Goal: Task Accomplishment & Management: Manage account settings

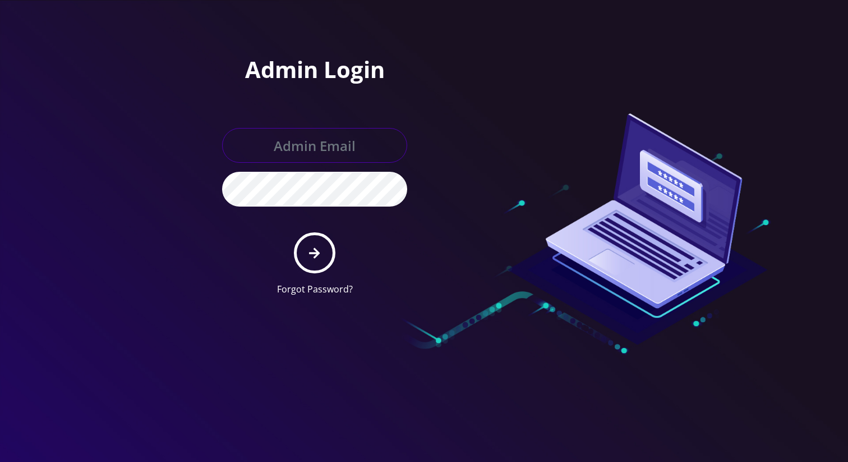
type input "[EMAIL_ADDRESS][DOMAIN_NAME]"
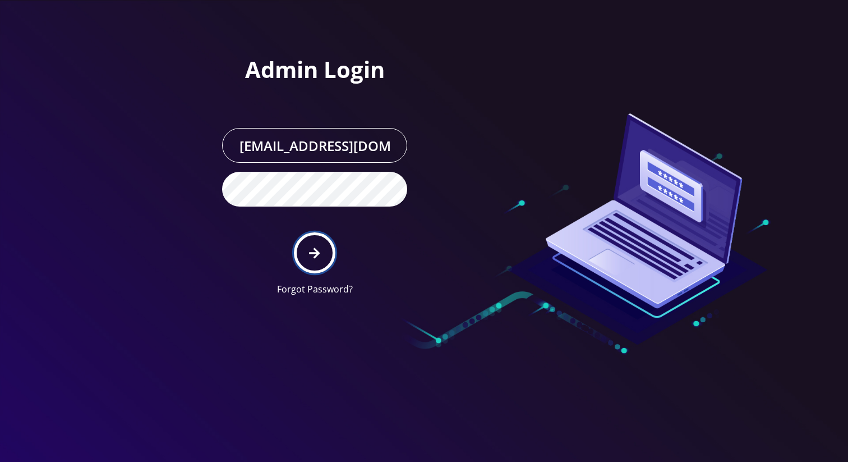
click at [312, 253] on icon "submit" at bounding box center [314, 252] width 11 height 11
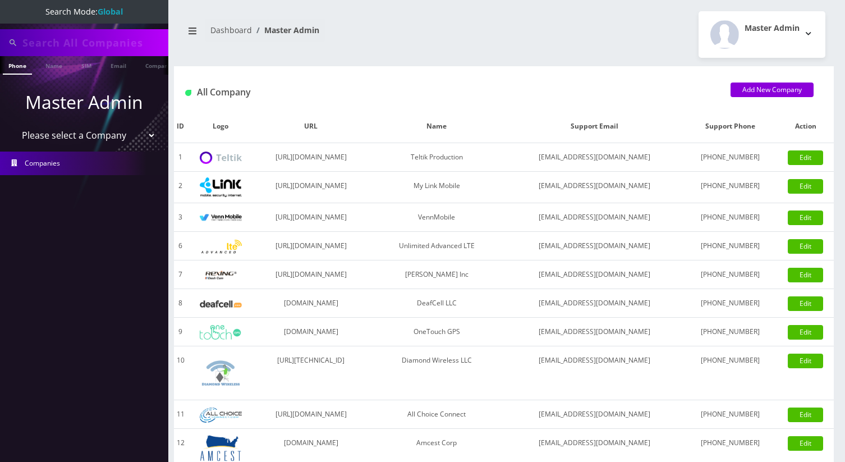
click at [98, 129] on select "Please select a Company Teltik Production My Link Mobile VennMobile Unlimited A…" at bounding box center [84, 135] width 143 height 21
select select "1"
click at [13, 125] on select "Please select a Company Teltik Production My Link Mobile VennMobile Unlimited A…" at bounding box center [84, 135] width 143 height 21
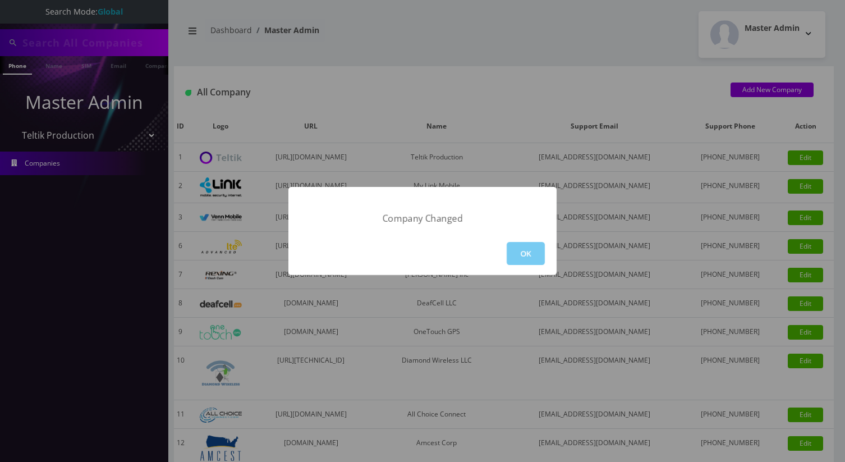
click at [537, 254] on button "OK" at bounding box center [526, 253] width 38 height 23
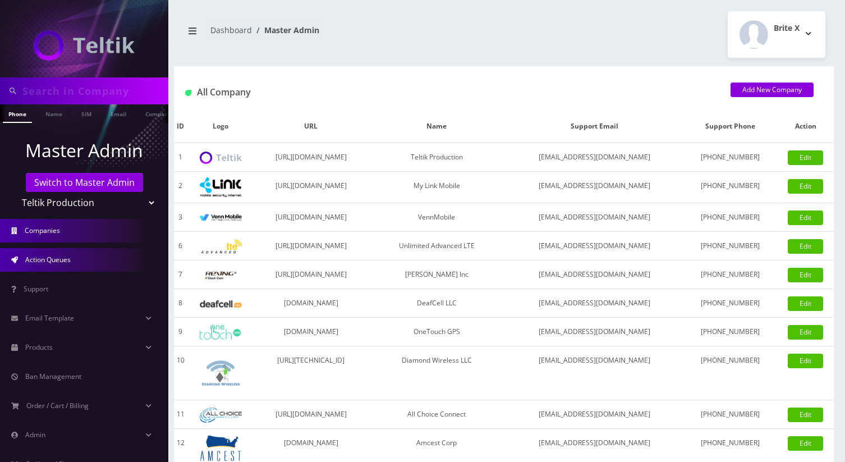
click at [66, 256] on span "Action Queues" at bounding box center [47, 260] width 45 height 10
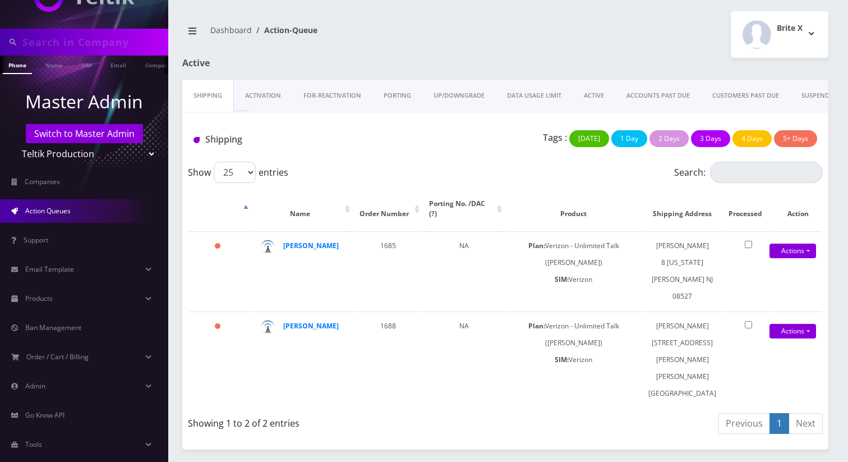
scroll to position [59, 0]
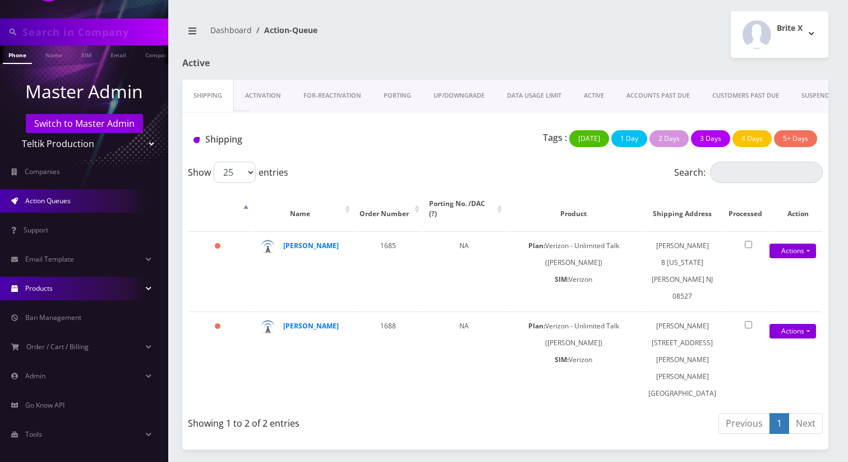
click at [44, 287] on span "Products" at bounding box center [38, 288] width 27 height 10
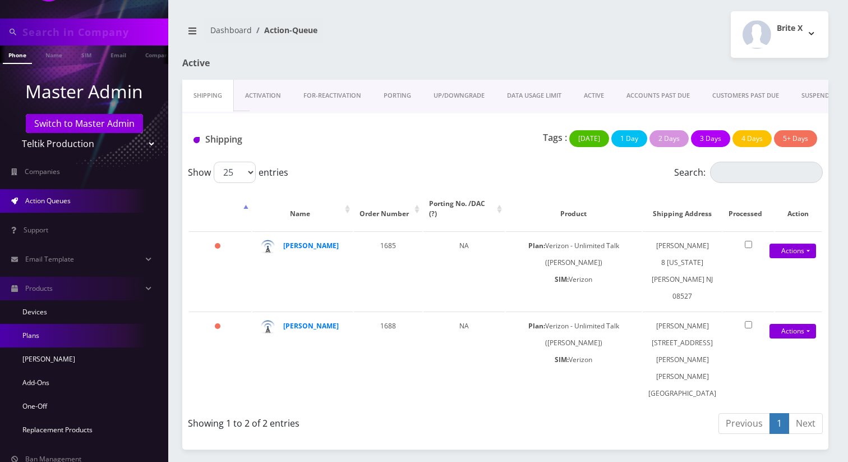
click at [52, 338] on link "Plans" at bounding box center [84, 336] width 168 height 24
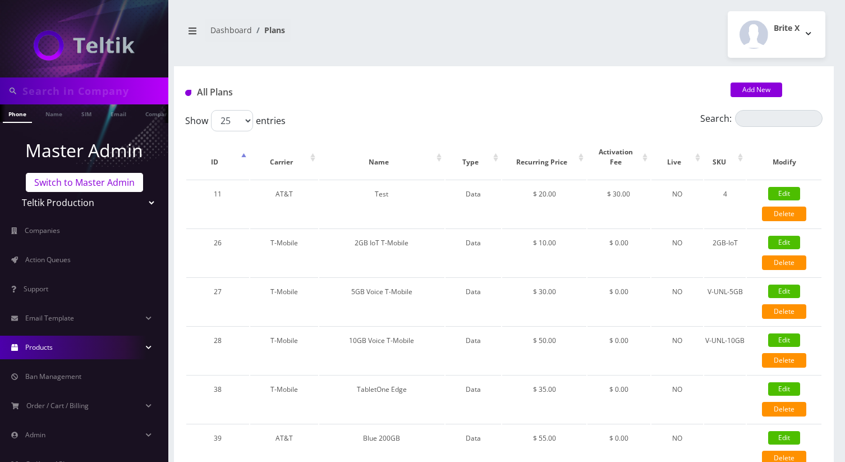
click at [88, 178] on link "Switch to Master Admin" at bounding box center [84, 182] width 117 height 19
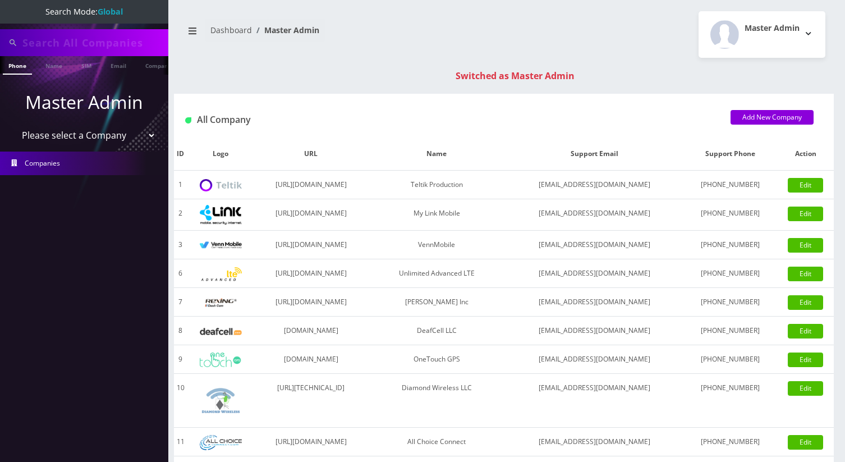
click at [121, 137] on select "Please select a Company Teltik Production My Link Mobile VennMobile Unlimited A…" at bounding box center [84, 135] width 143 height 21
select select "22"
click at [13, 125] on select "Please select a Company Teltik Production My Link Mobile VennMobile Unlimited A…" at bounding box center [84, 135] width 143 height 21
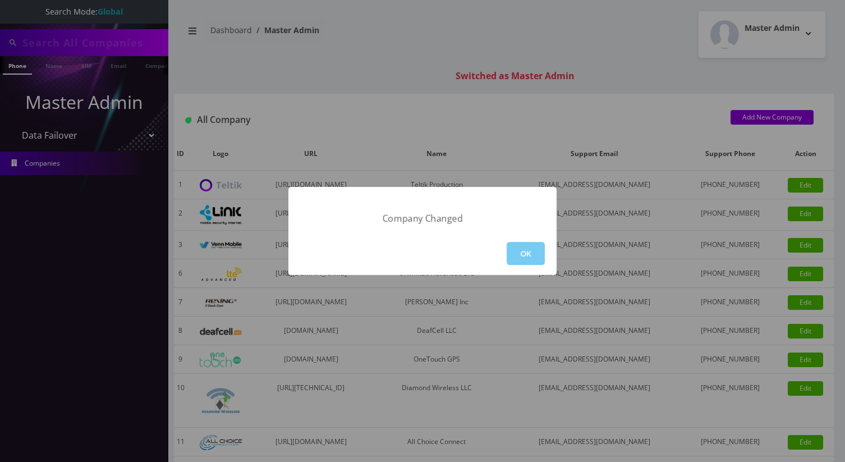
click at [512, 245] on button "OK" at bounding box center [526, 253] width 38 height 23
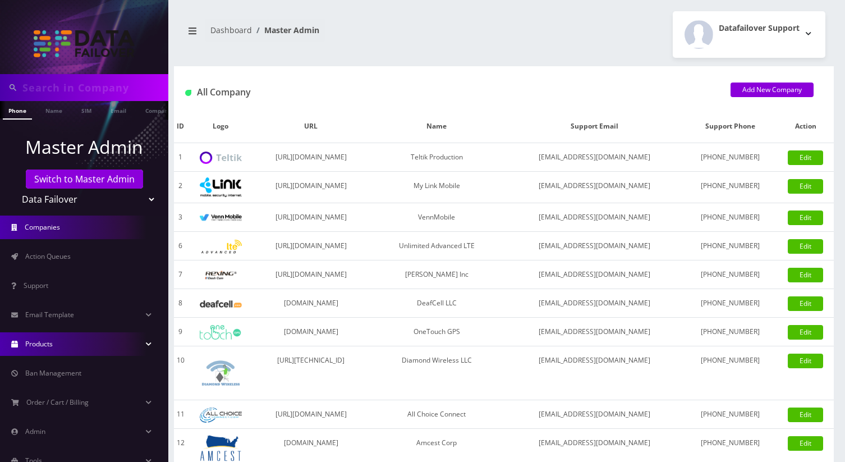
click at [55, 353] on link "Products" at bounding box center [84, 344] width 168 height 24
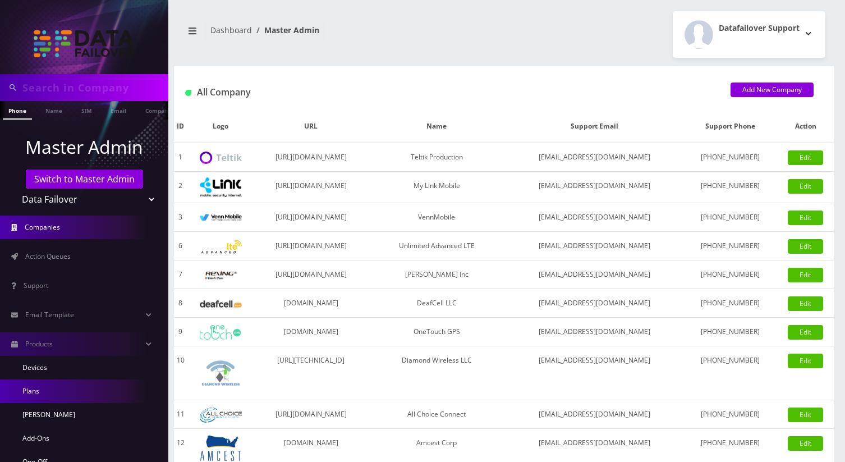
click at [35, 394] on link "Plans" at bounding box center [84, 391] width 168 height 24
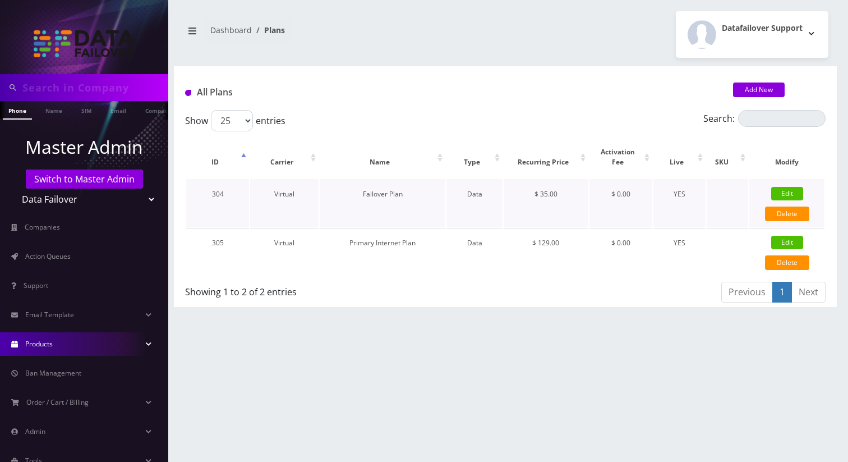
click at [779, 194] on link "Edit" at bounding box center [787, 193] width 32 height 13
type input "Failover Plan"
select select "2"
select select "13"
select select "0"
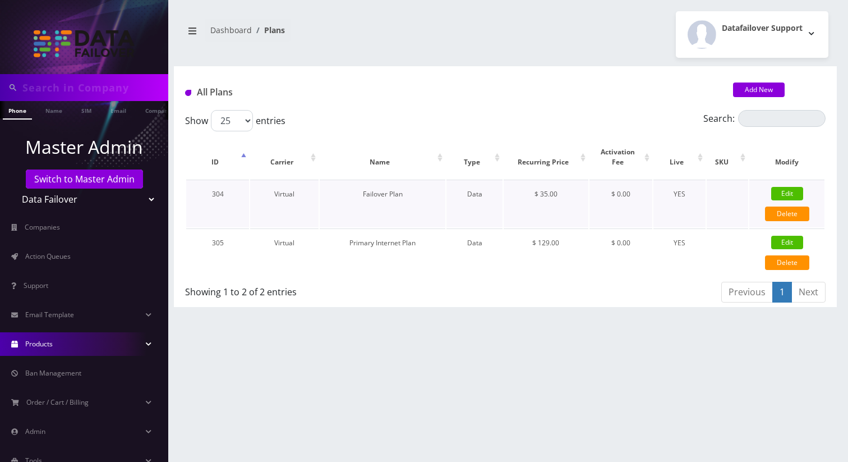
checkbox input "false"
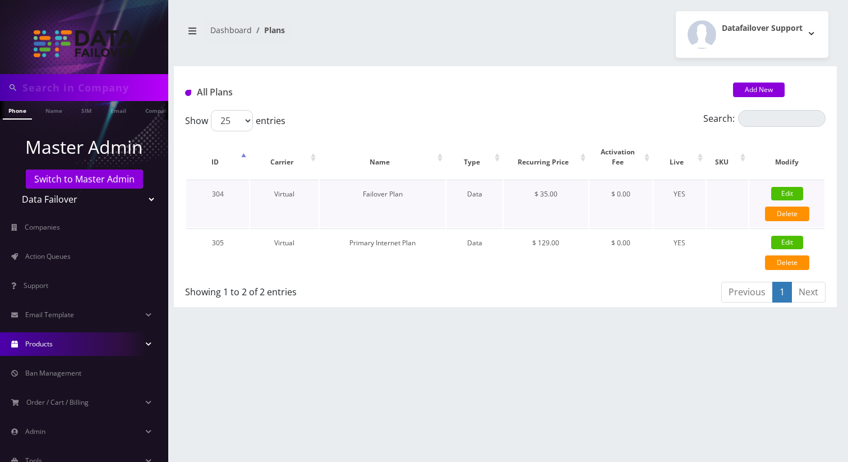
checkbox input "false"
type input "6"
type input "3.5"
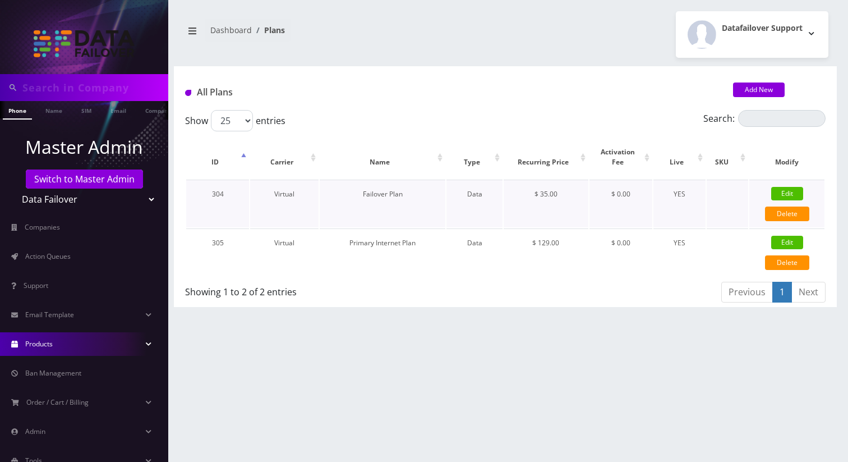
checkbox input "true"
checkbox input "false"
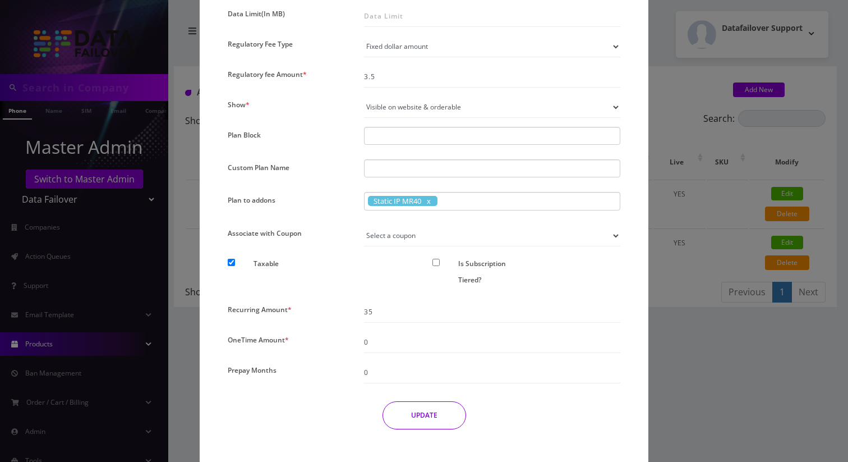
scroll to position [816, 0]
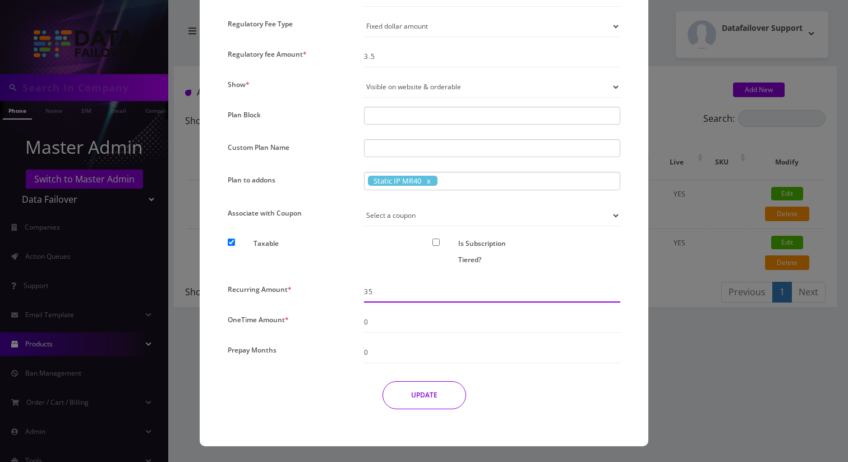
click at [373, 290] on input "35" at bounding box center [492, 291] width 256 height 21
type input "36"
click at [410, 388] on button "UPDATE" at bounding box center [425, 395] width 84 height 28
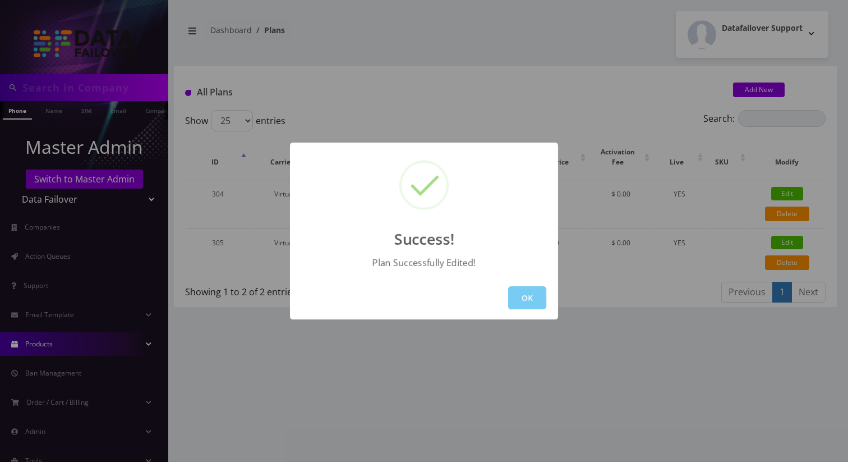
click at [513, 292] on button "OK" at bounding box center [527, 297] width 38 height 23
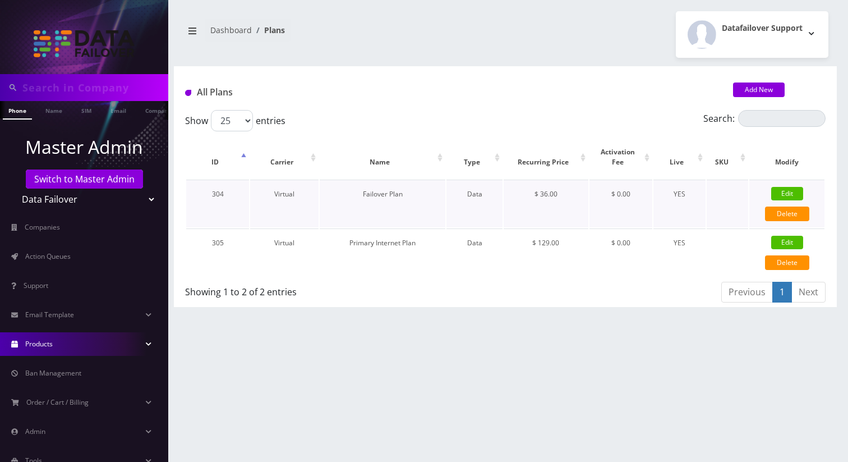
click at [791, 194] on link "Edit" at bounding box center [787, 193] width 32 height 13
checkbox input "false"
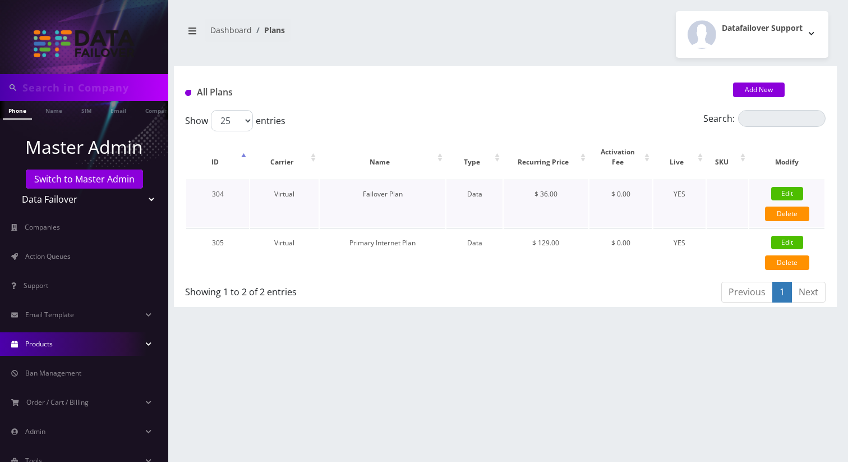
checkbox input "false"
checkbox input "true"
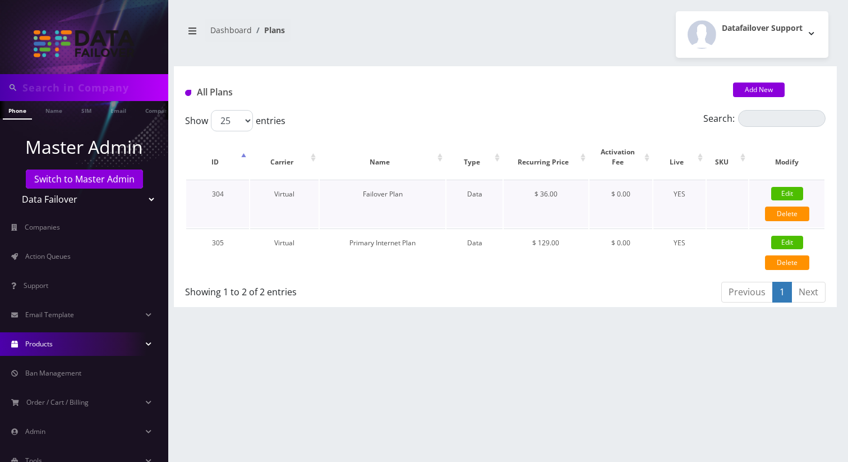
checkbox input "false"
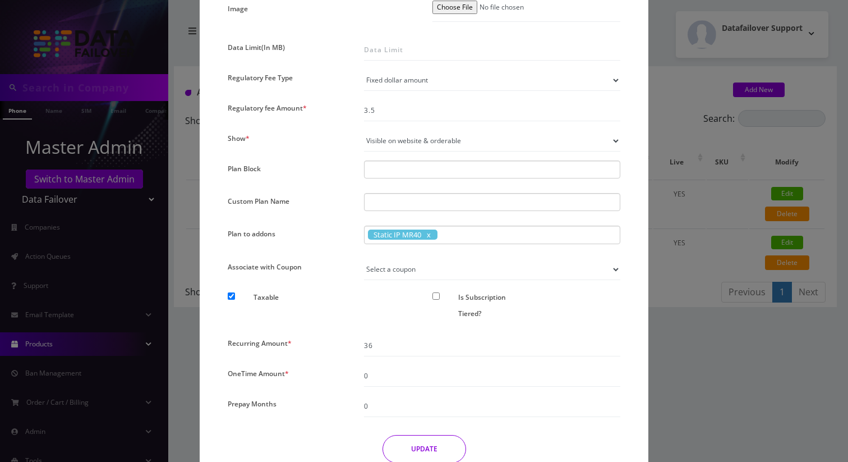
scroll to position [763, 0]
click at [417, 341] on input "36" at bounding box center [492, 344] width 256 height 21
type input "35"
click at [403, 456] on button "UPDATE" at bounding box center [425, 448] width 84 height 28
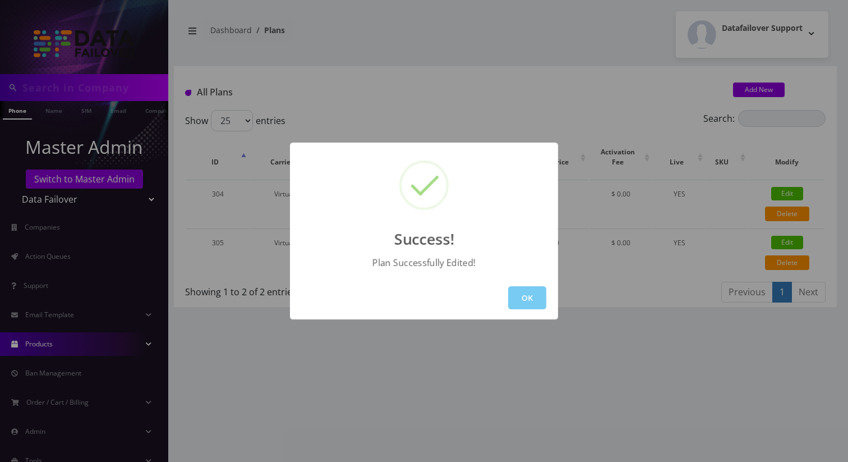
click at [517, 309] on button "OK" at bounding box center [527, 297] width 38 height 23
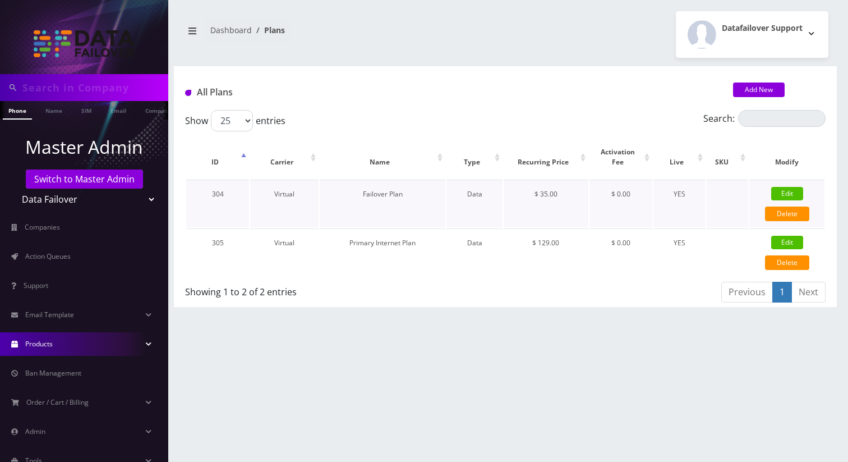
click at [790, 192] on link "Edit" at bounding box center [787, 193] width 32 height 13
checkbox input "false"
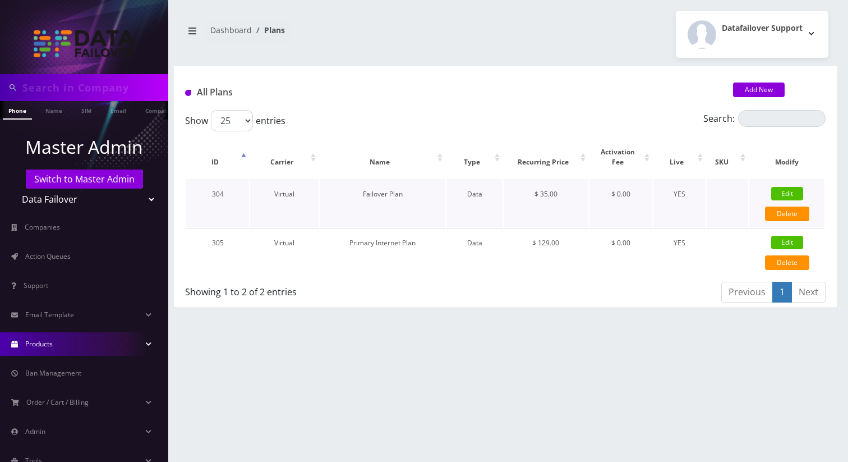
checkbox input "false"
checkbox input "true"
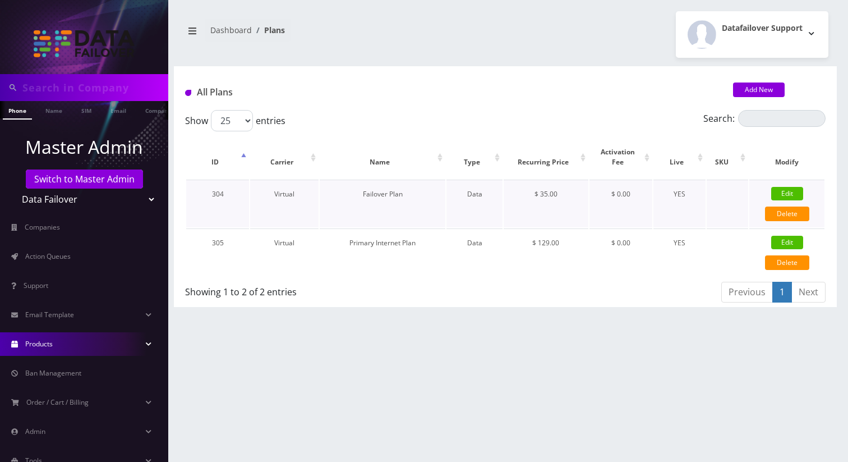
checkbox input "false"
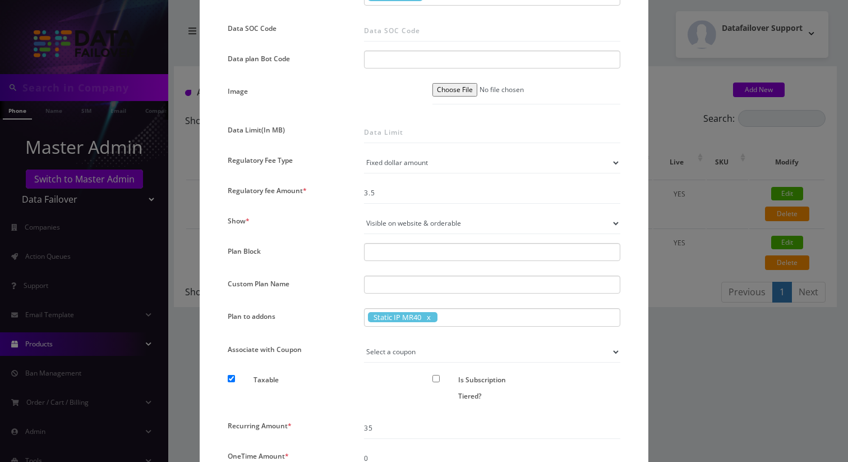
scroll to position [694, 0]
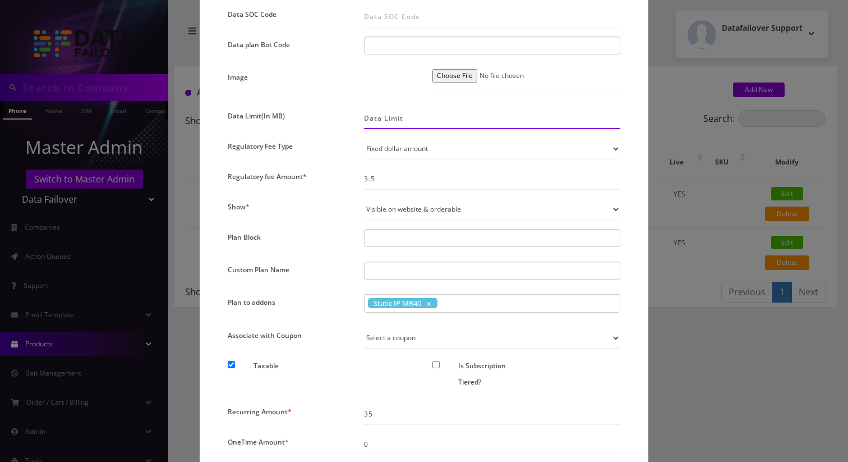
click at [401, 114] on input "Data Limit(In MB)" at bounding box center [492, 118] width 256 height 21
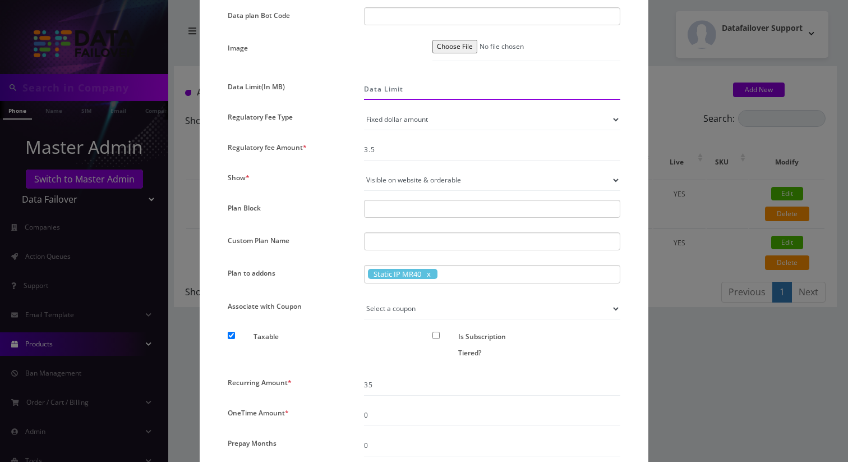
scroll to position [738, 0]
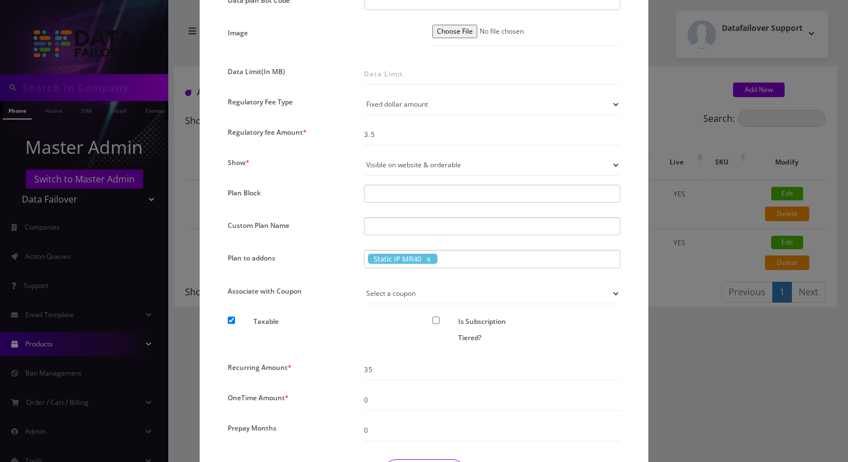
click at [423, 164] on select "Not visible on website at all Visible on website & orderable Visible on website…" at bounding box center [492, 164] width 256 height 21
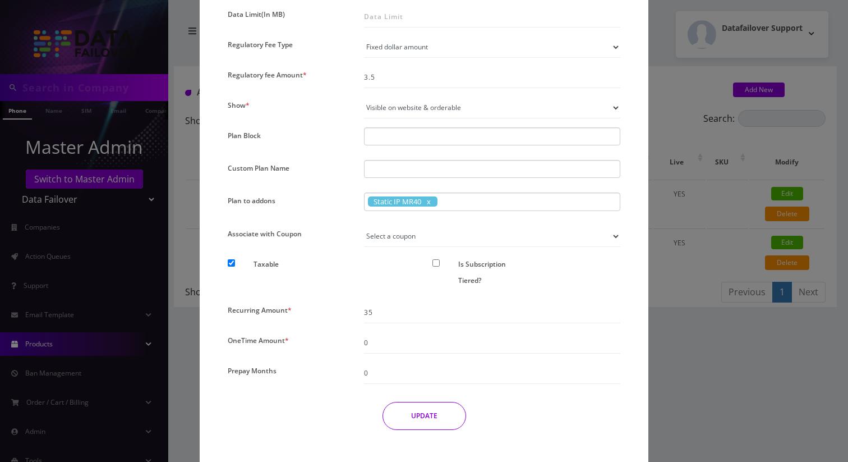
scroll to position [816, 0]
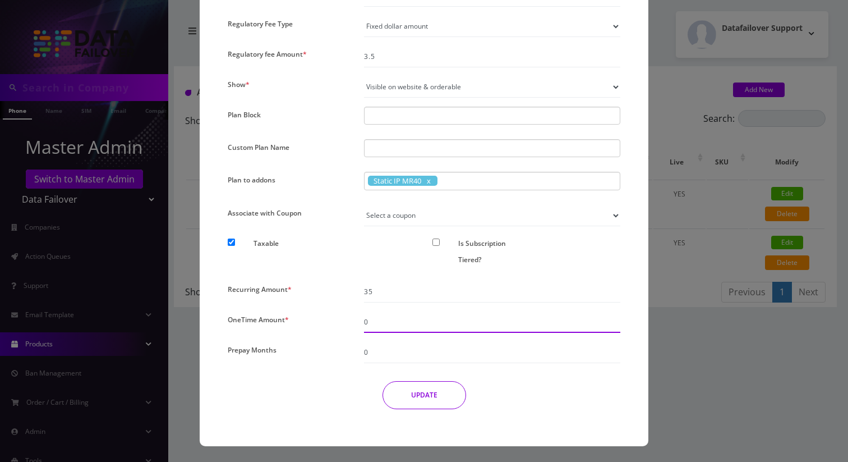
click at [408, 332] on div "0" at bounding box center [492, 321] width 273 height 21
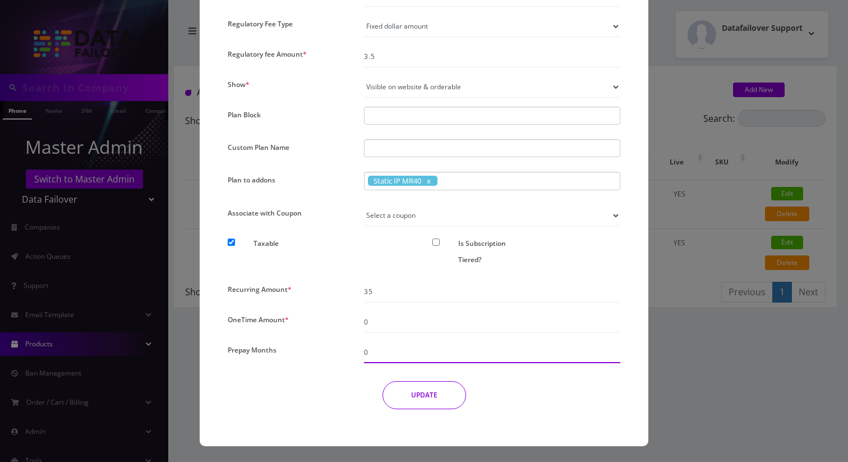
click at [389, 358] on input "0" at bounding box center [492, 352] width 256 height 21
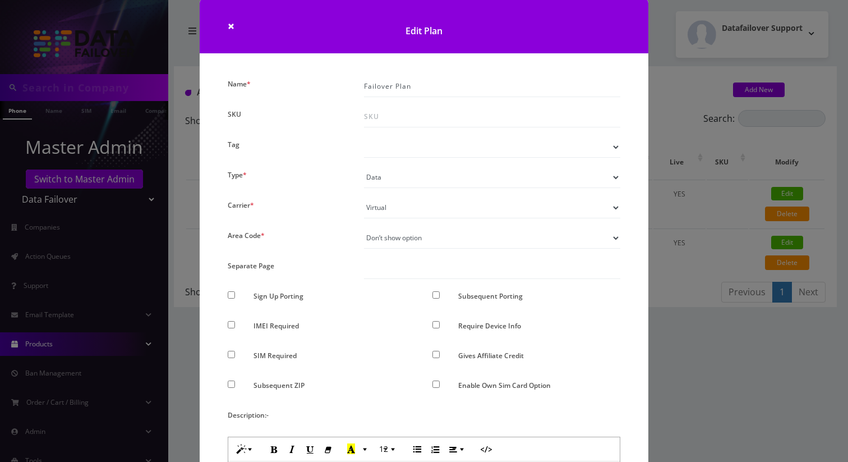
scroll to position [0, 0]
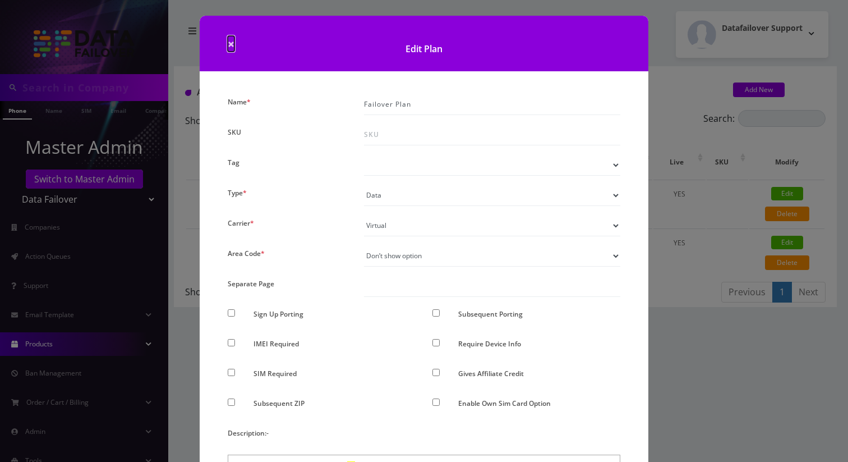
click at [228, 45] on span "×" at bounding box center [231, 44] width 7 height 16
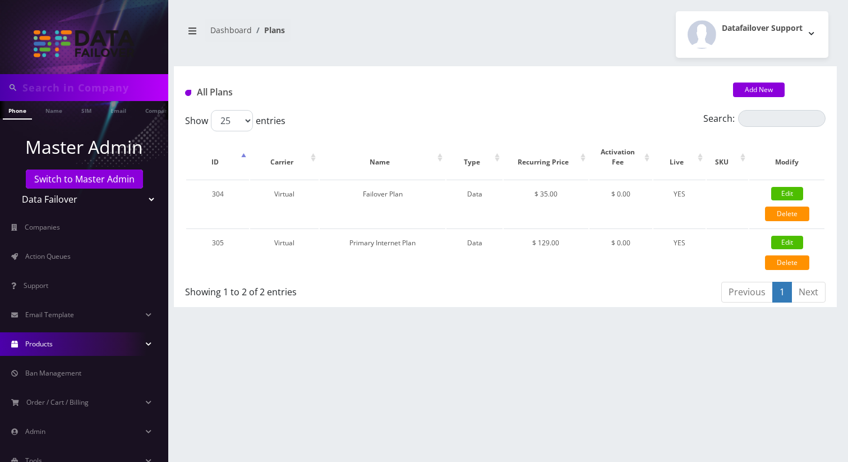
click at [60, 349] on link "Products" at bounding box center [84, 344] width 168 height 24
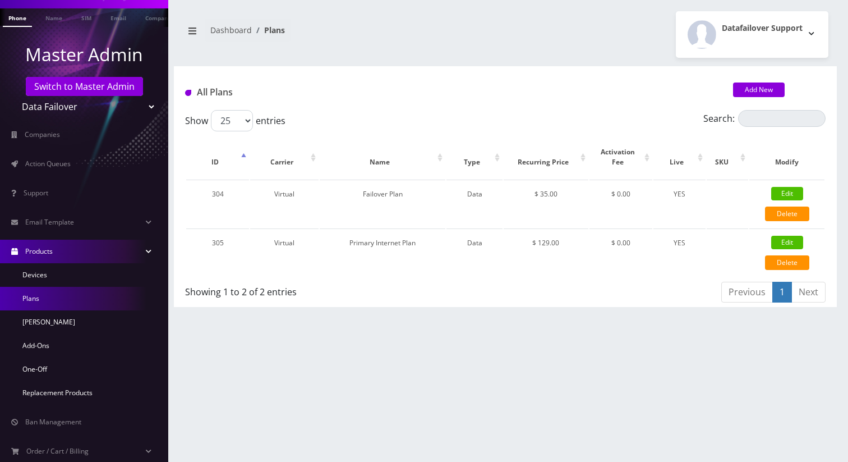
scroll to position [112, 0]
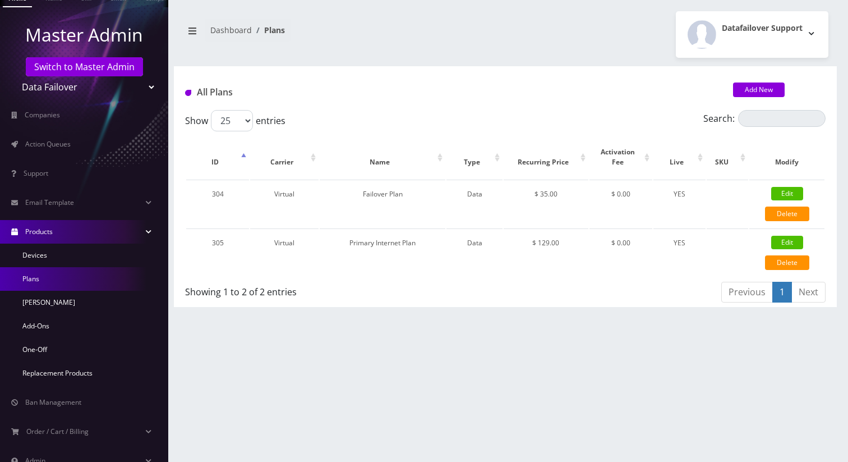
click at [105, 238] on link "Products" at bounding box center [84, 232] width 168 height 24
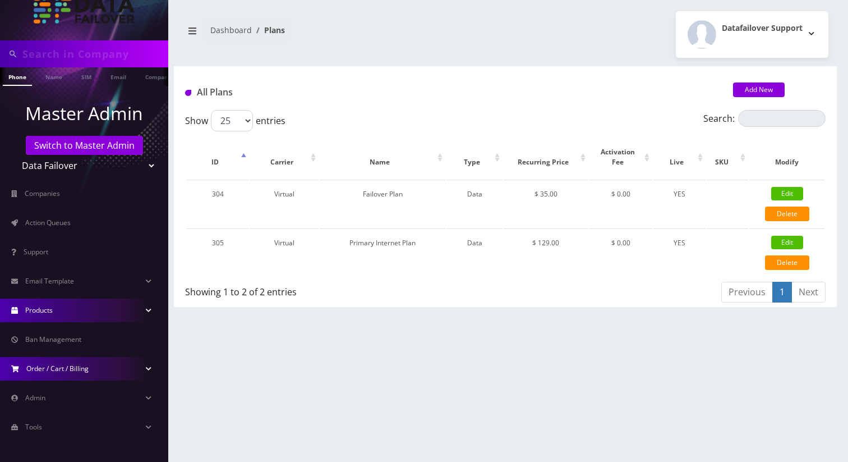
click at [85, 367] on span "Order / Cart / Billing" at bounding box center [57, 369] width 62 height 10
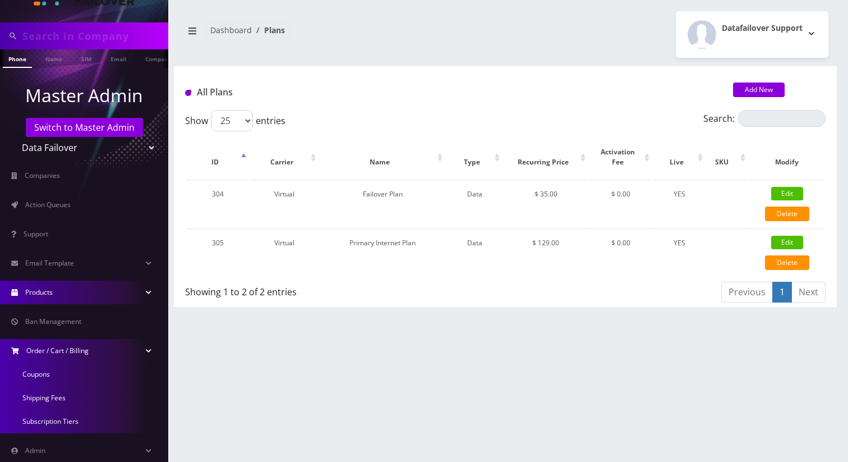
scroll to position [61, 0]
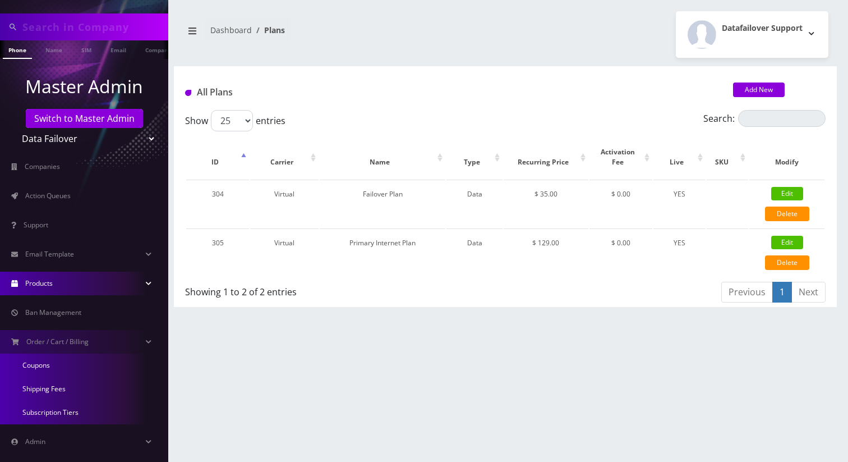
click at [30, 370] on link "Coupons" at bounding box center [84, 365] width 168 height 24
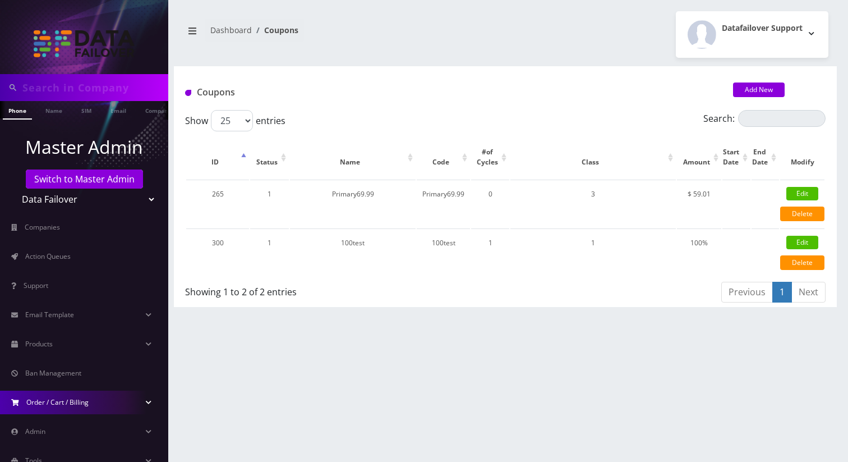
click at [54, 394] on link "Order / Cart / Billing" at bounding box center [84, 402] width 168 height 24
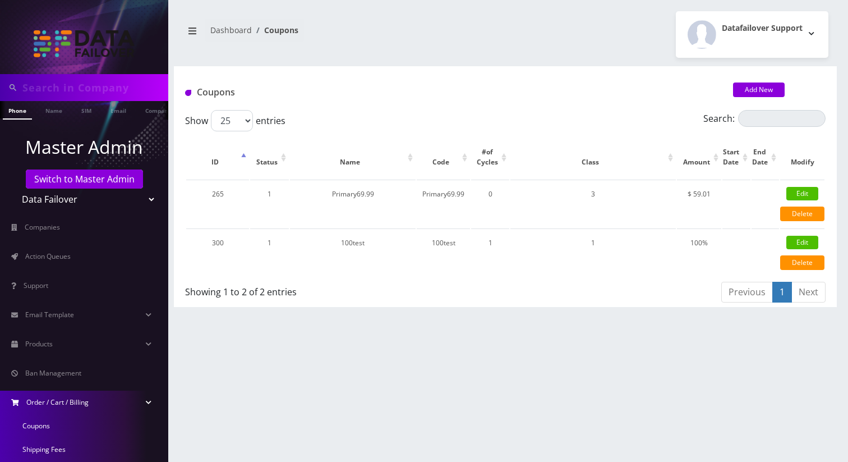
click at [34, 424] on link "Coupons" at bounding box center [84, 426] width 168 height 24
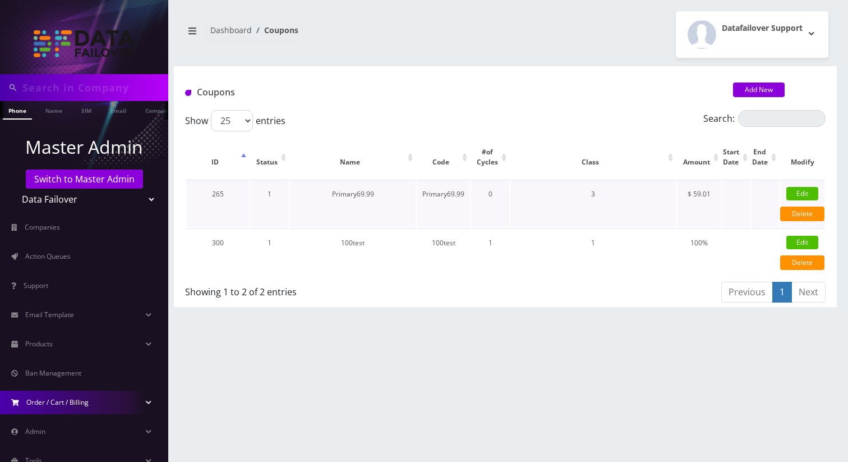
click at [789, 194] on link "Edit" at bounding box center [802, 193] width 32 height 13
select select "3"
select select "1"
type input "59.01"
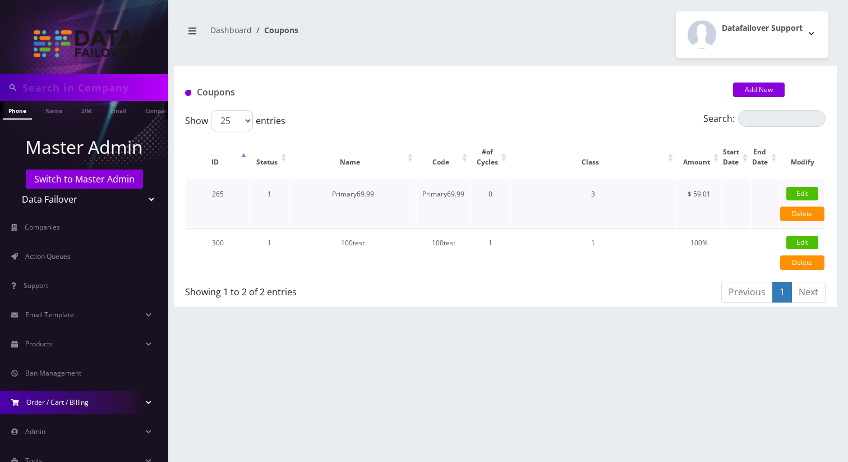
type input "Primary69.99"
type input "10"
select select "2"
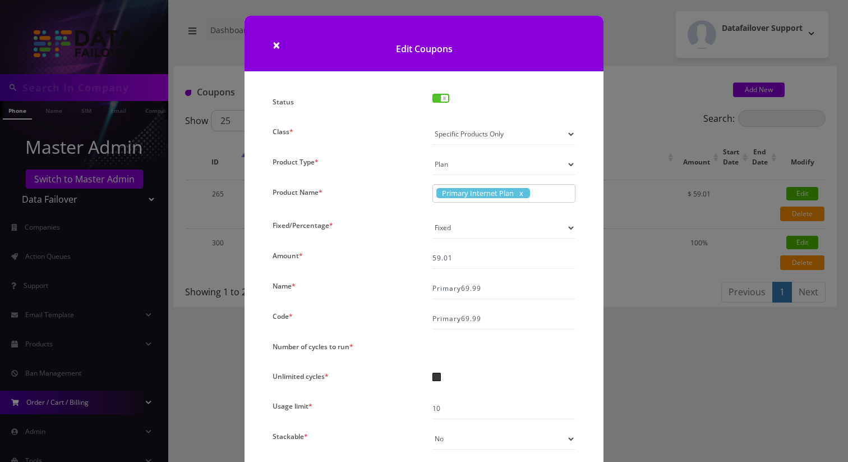
click at [534, 130] on select "All Products Specific Product Types Specific Products Only" at bounding box center [504, 133] width 143 height 21
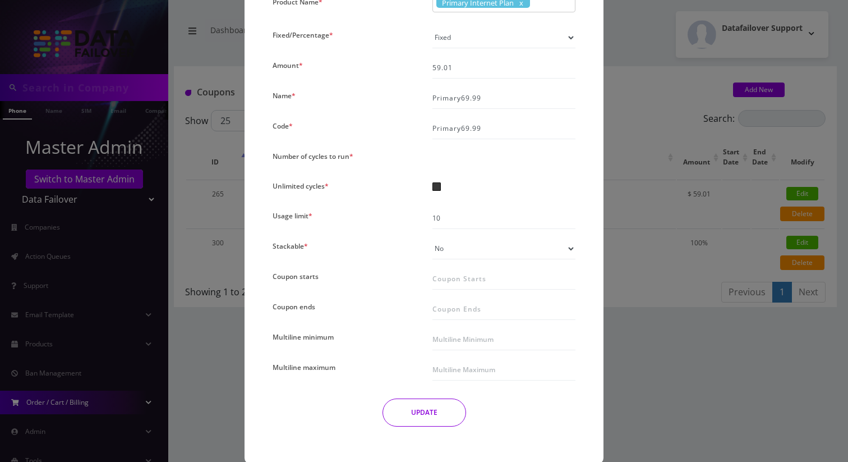
scroll to position [206, 0]
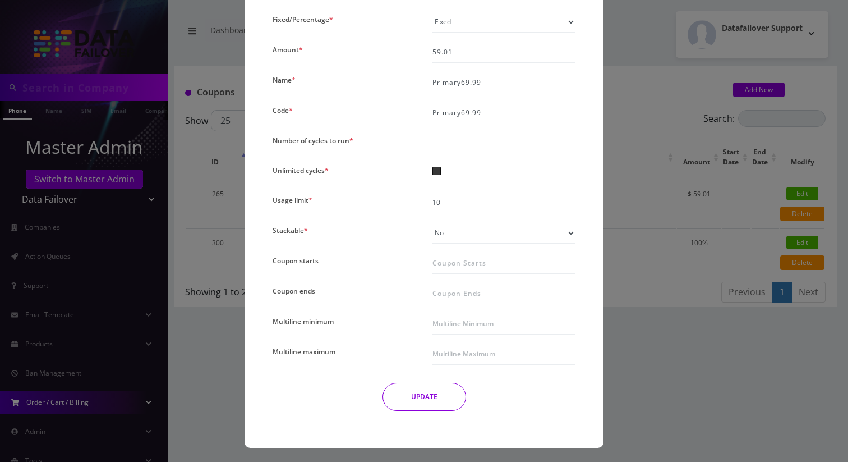
click at [716, 138] on div "× Edit Coupons Status Class * All Products Specific Product Types Specific Prod…" at bounding box center [424, 231] width 848 height 462
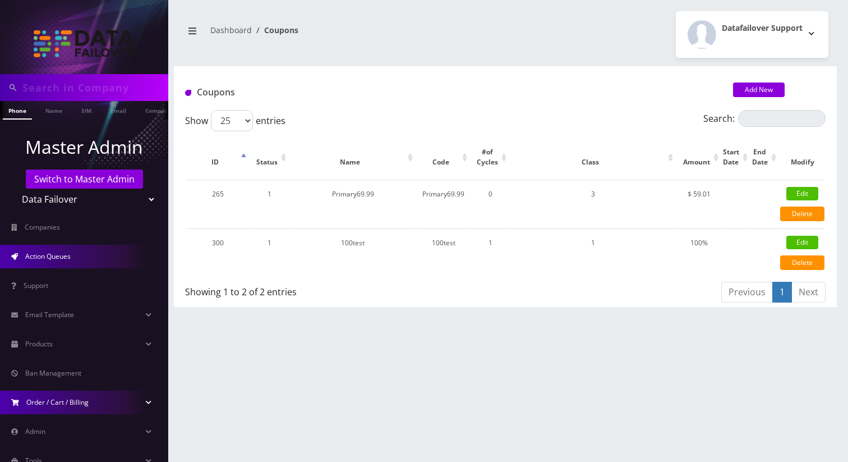
click at [52, 255] on span "Action Queues" at bounding box center [47, 256] width 45 height 10
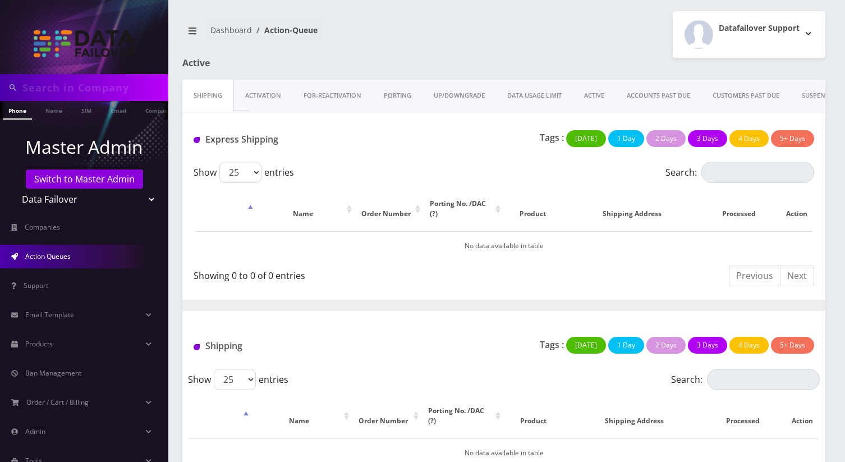
click at [213, 96] on link "Shipping" at bounding box center [208, 96] width 52 height 32
click at [259, 89] on link "Activation" at bounding box center [263, 96] width 58 height 32
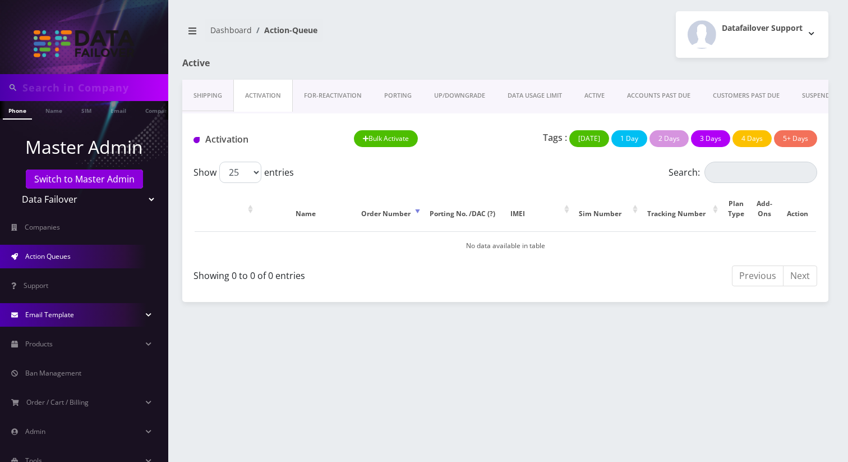
click at [74, 313] on link "Email Template" at bounding box center [84, 315] width 168 height 24
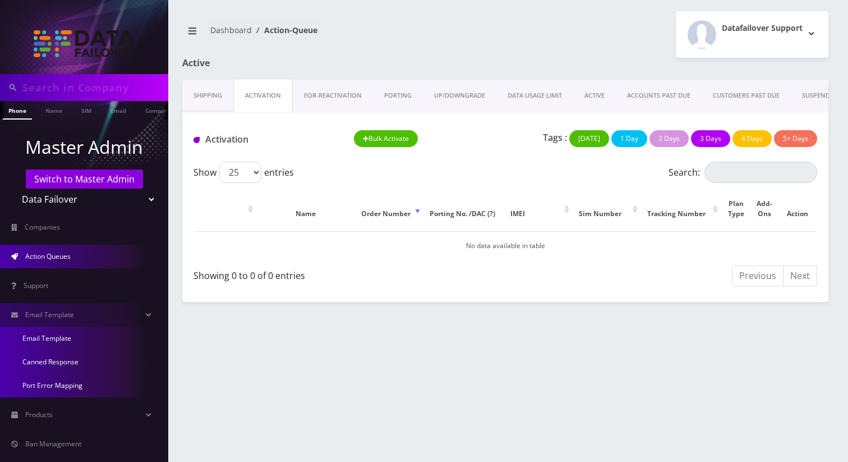
click at [63, 338] on link "Email Template" at bounding box center [84, 338] width 168 height 24
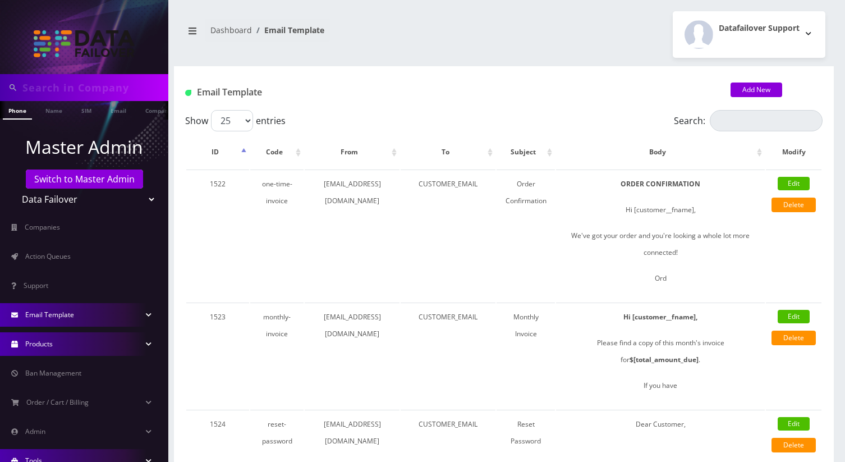
click at [56, 342] on link "Products" at bounding box center [84, 344] width 168 height 24
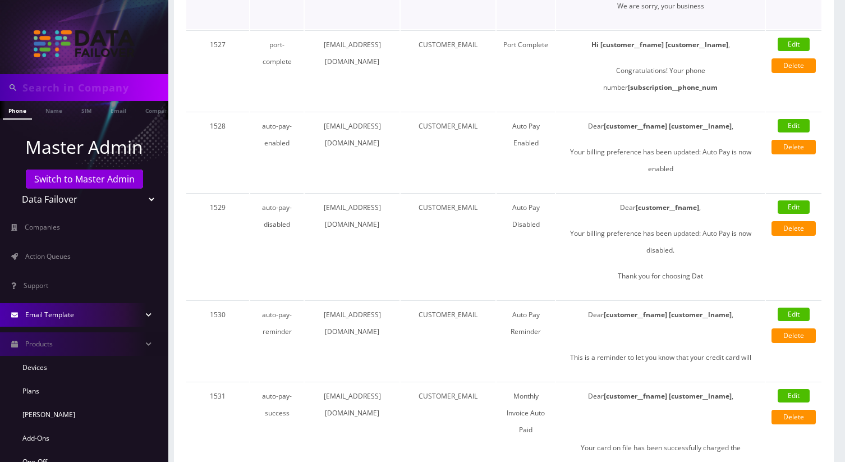
scroll to position [709, 0]
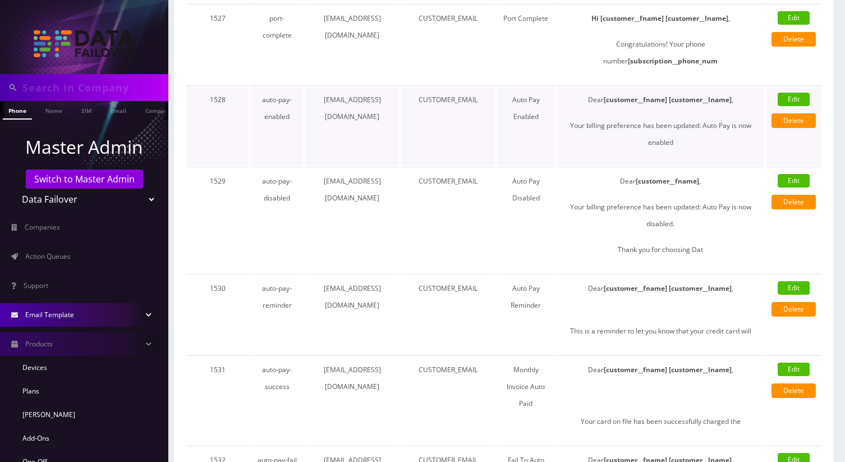
click at [799, 89] on td "Edit Delete" at bounding box center [794, 125] width 56 height 80
click at [792, 101] on link "Edit" at bounding box center [794, 99] width 32 height 13
select select "auto-pay-enabled"
type input "[EMAIL_ADDRESS][DOMAIN_NAME]"
type input "CUSTOMER_EMAIL"
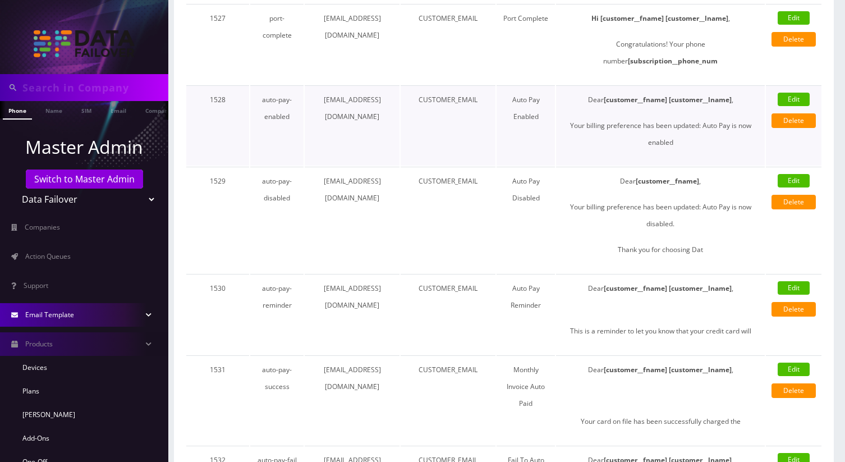
type input "Auto Pay Enabled"
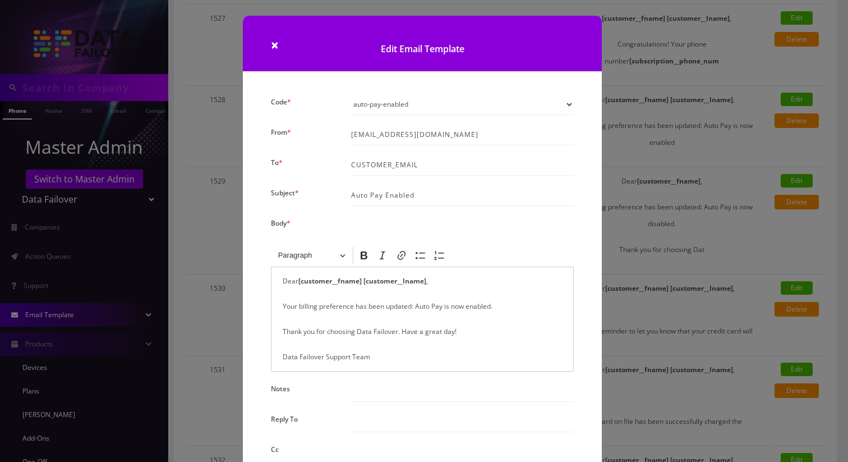
click at [641, 305] on div "× Edit Email Template Code * one-time-invoice monthly-invoice reset-password bi…" at bounding box center [424, 231] width 848 height 462
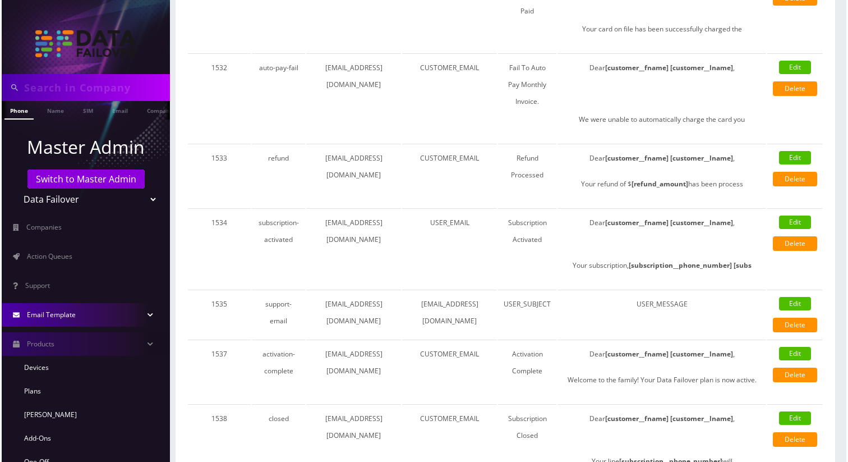
scroll to position [1117, 0]
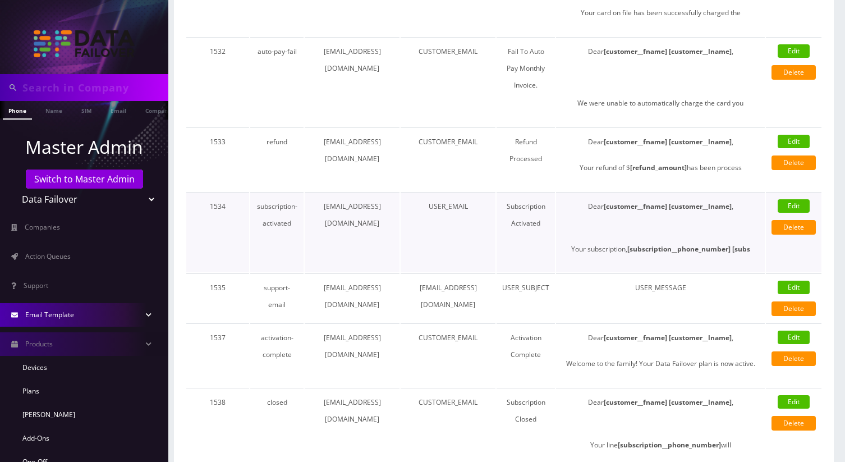
click at [799, 199] on link "Edit" at bounding box center [794, 205] width 32 height 13
select select "subscription-activated"
type input "USER_EMAIL"
type input "Subscription Activated"
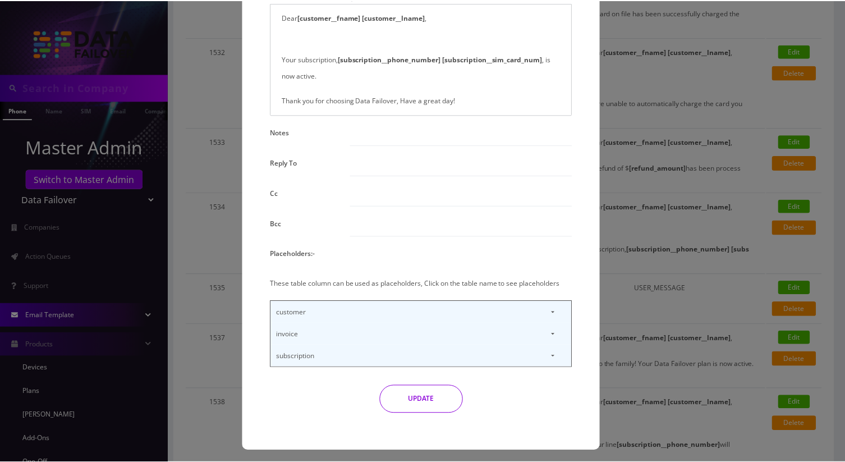
scroll to position [268, 0]
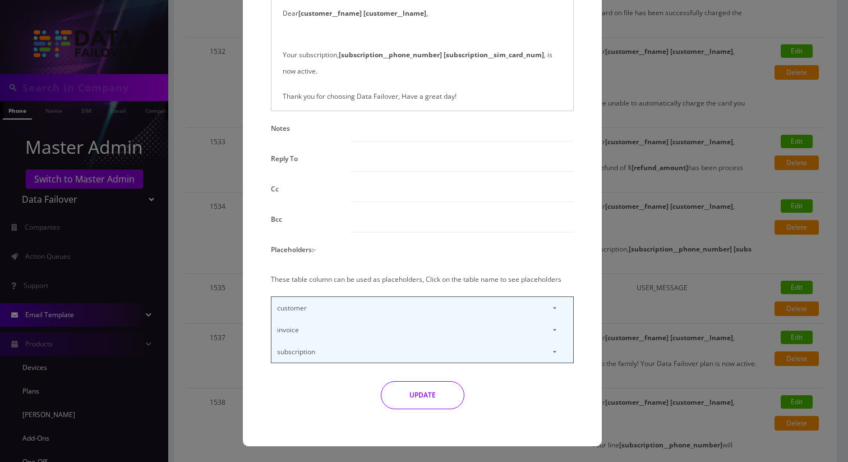
click at [332, 300] on p "customer" at bounding box center [423, 308] width 302 height 22
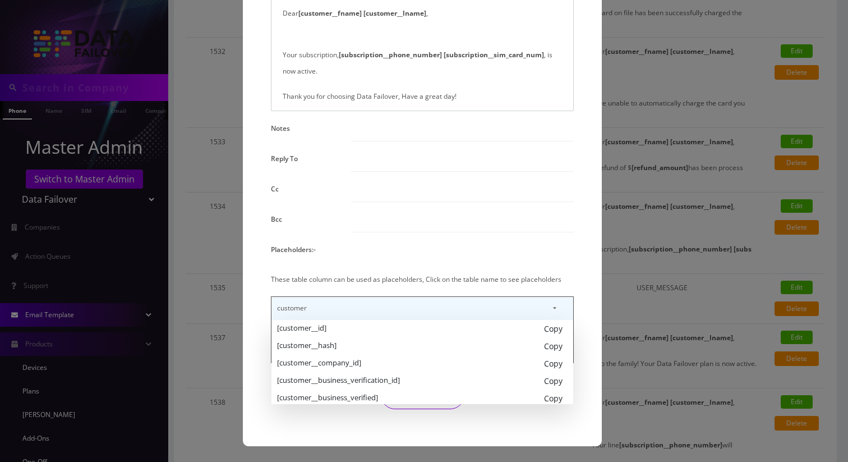
click at [332, 300] on p "customer" at bounding box center [423, 308] width 302 height 22
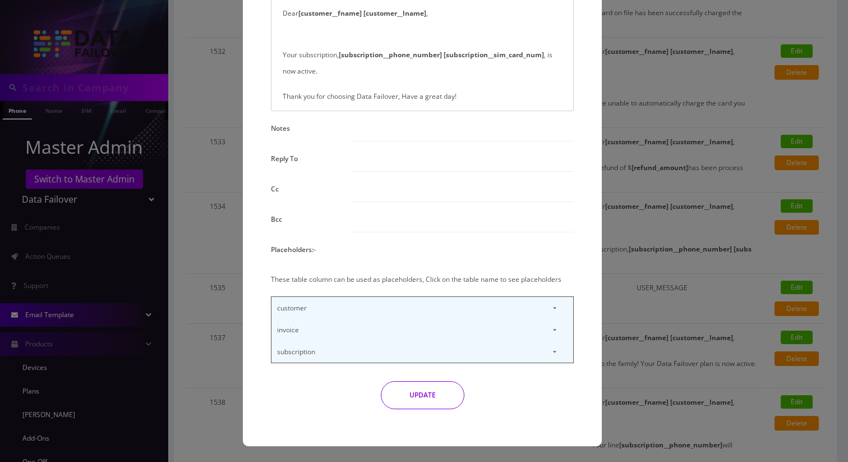
click at [307, 323] on p "invoice" at bounding box center [423, 330] width 302 height 22
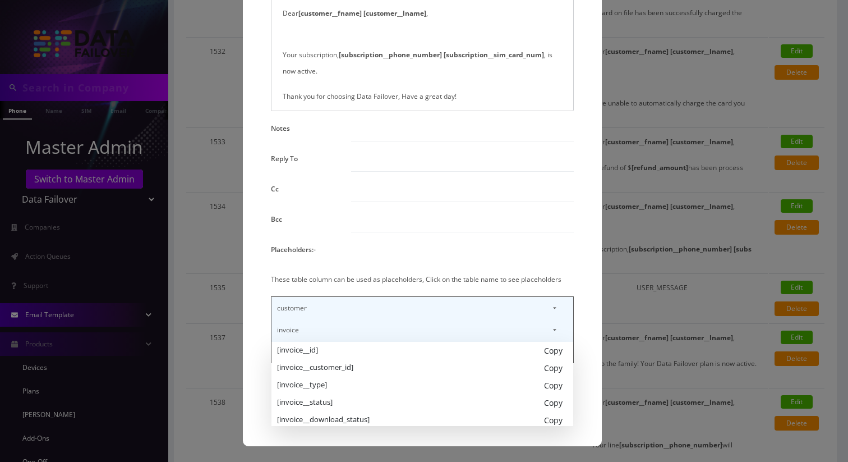
click at [47, 302] on div "× Edit Email Template Code * one-time-invoice monthly-invoice reset-password bi…" at bounding box center [424, 231] width 848 height 462
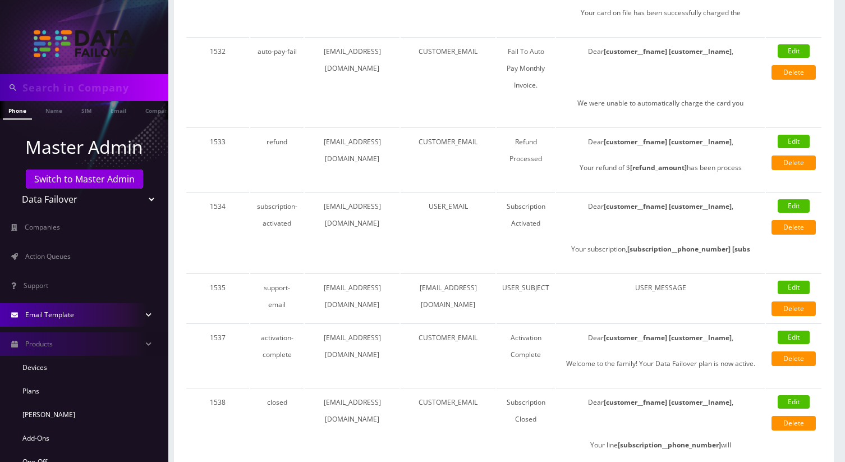
click at [58, 244] on li "Action Queues" at bounding box center [84, 256] width 168 height 29
click at [58, 245] on link "Action Queues" at bounding box center [84, 257] width 168 height 24
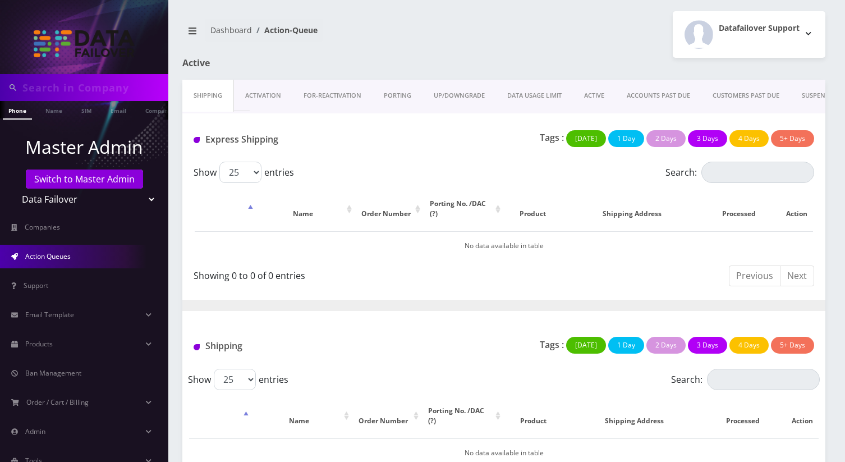
click at [58, 245] on link "Action Queues" at bounding box center [84, 257] width 168 height 24
click at [255, 83] on link "Activation" at bounding box center [263, 96] width 58 height 32
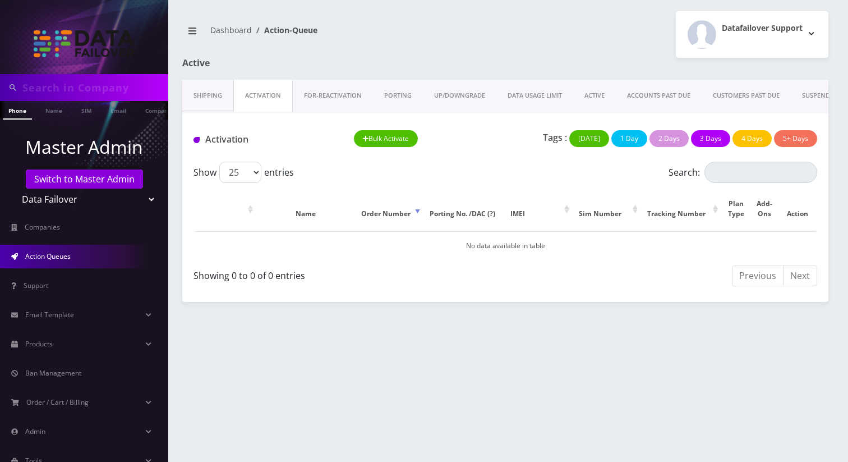
click at [596, 88] on link "ACTIVE" at bounding box center [594, 96] width 43 height 32
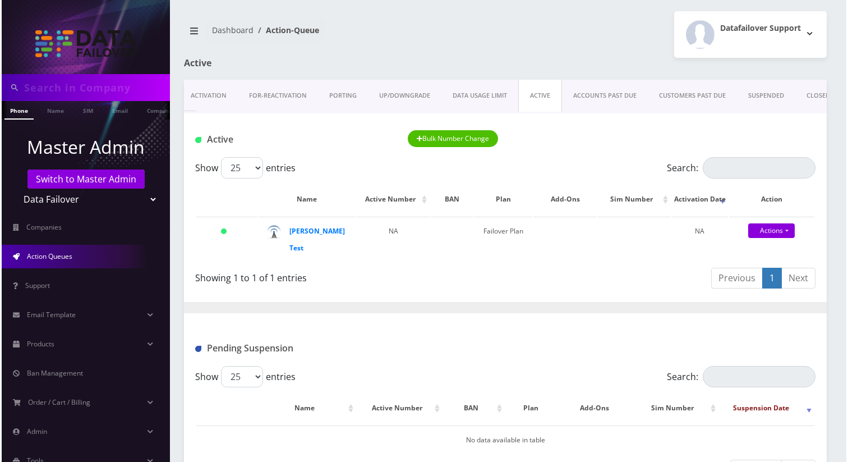
scroll to position [0, 73]
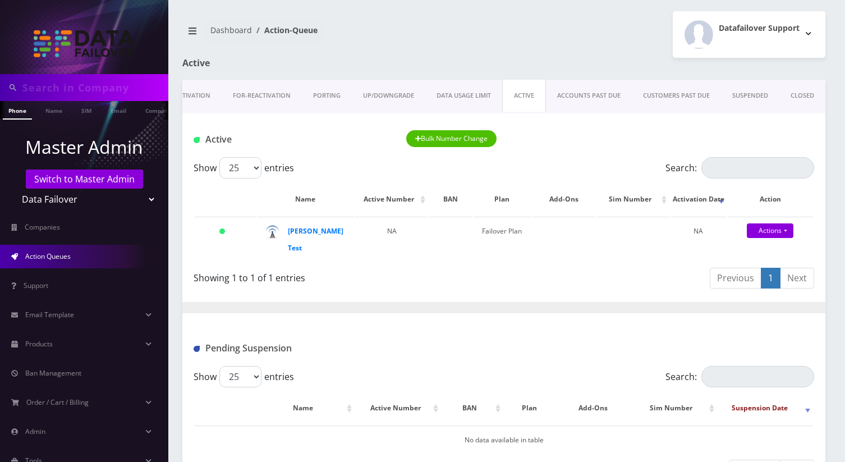
click at [596, 88] on link "ACCOUNTS PAST DUE" at bounding box center [589, 96] width 86 height 32
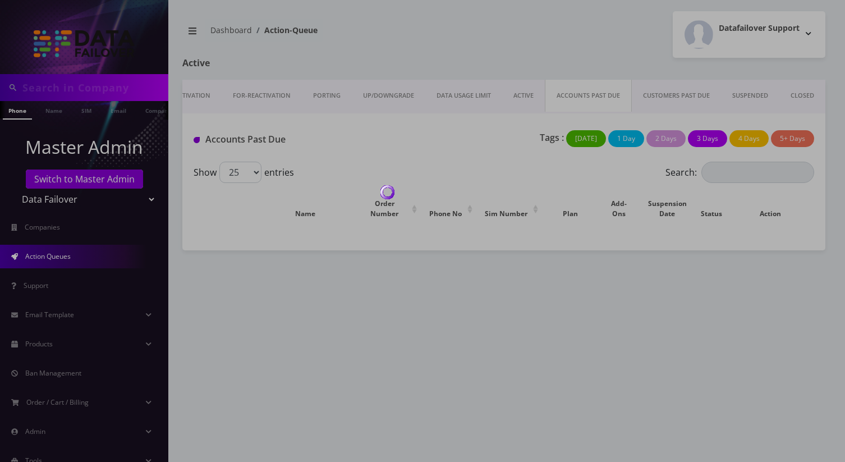
scroll to position [0, 70]
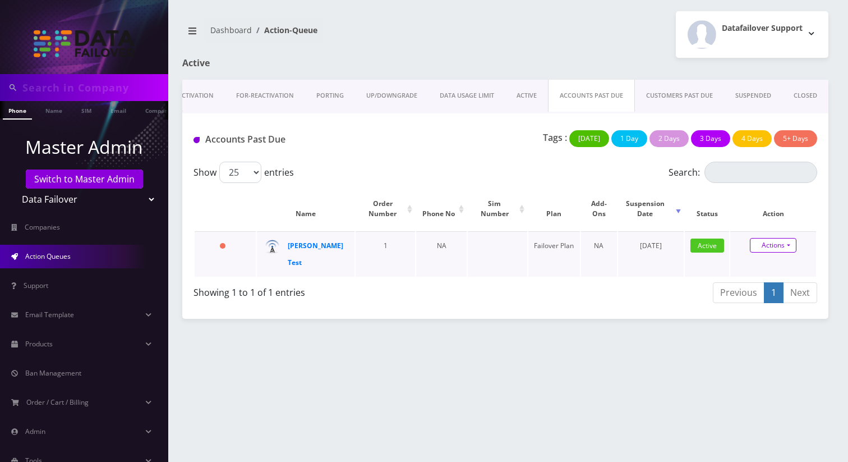
click at [762, 247] on link "Actions" at bounding box center [773, 245] width 47 height 15
click at [621, 162] on div "Show 25 50 100 250 500 1000 entries" at bounding box center [428, 172] width 468 height 21
click at [754, 91] on link "SUSPENDED" at bounding box center [753, 96] width 58 height 32
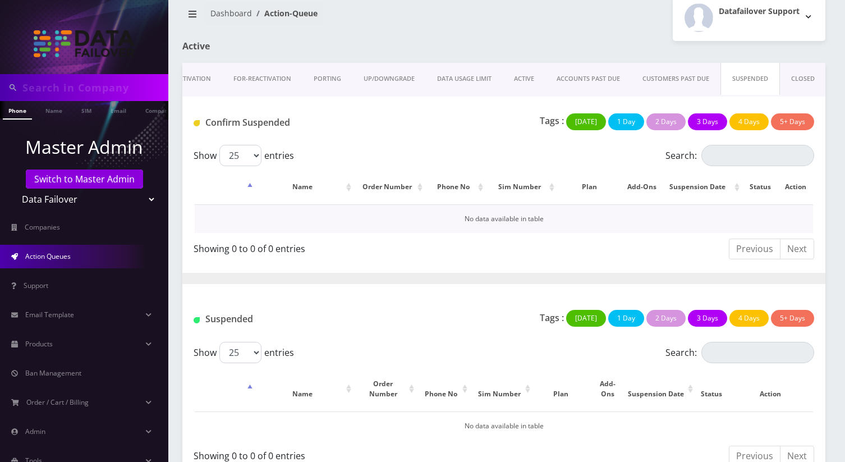
scroll to position [36, 0]
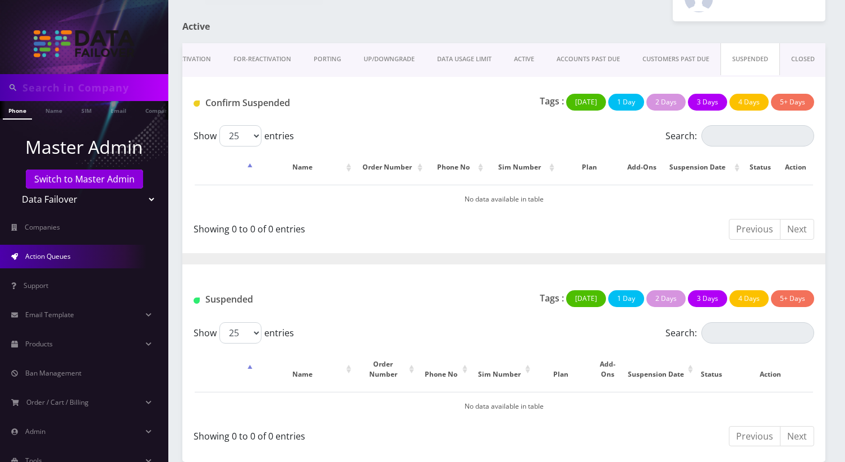
click at [278, 56] on link "FOR-REActivation" at bounding box center [262, 59] width 80 height 32
